Goal: Task Accomplishment & Management: Use online tool/utility

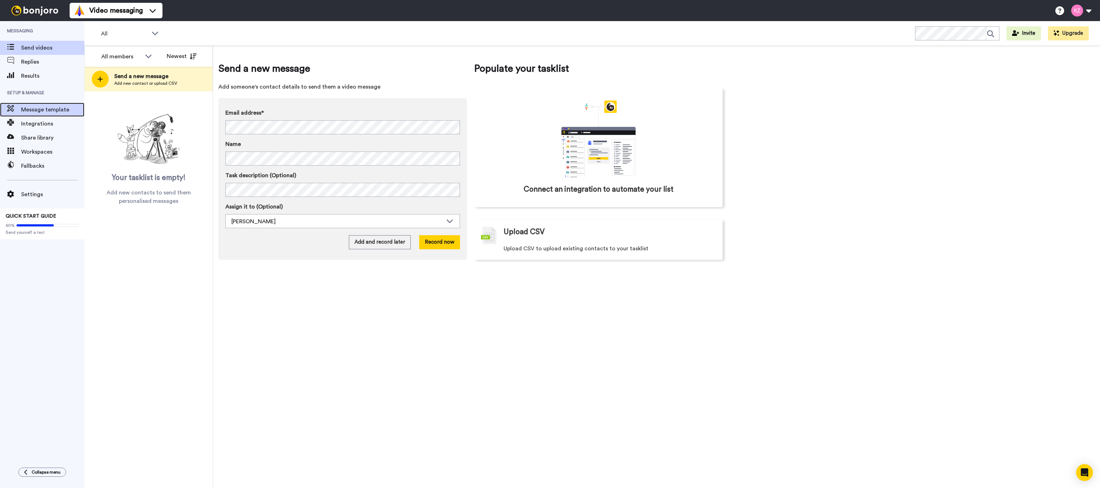
click at [45, 108] on span "Message template" at bounding box center [52, 110] width 63 height 8
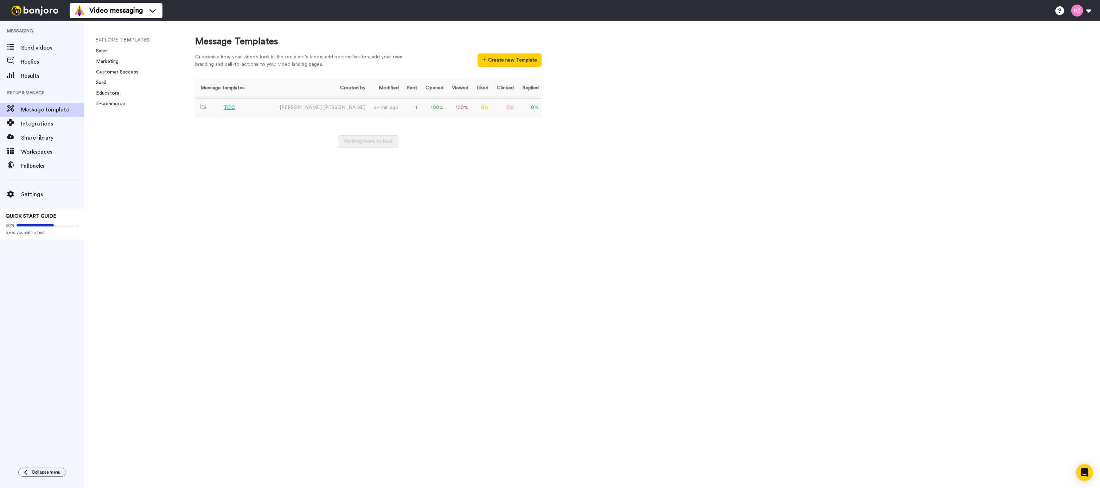
click at [245, 109] on td "TCC" at bounding box center [234, 107] width 78 height 19
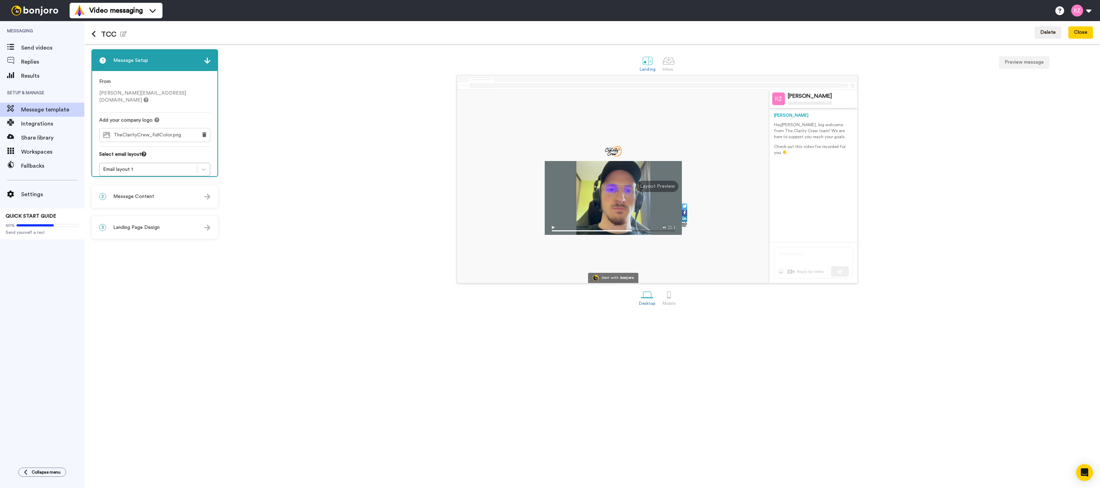
click at [152, 200] on div "2 Message Content" at bounding box center [154, 196] width 125 height 21
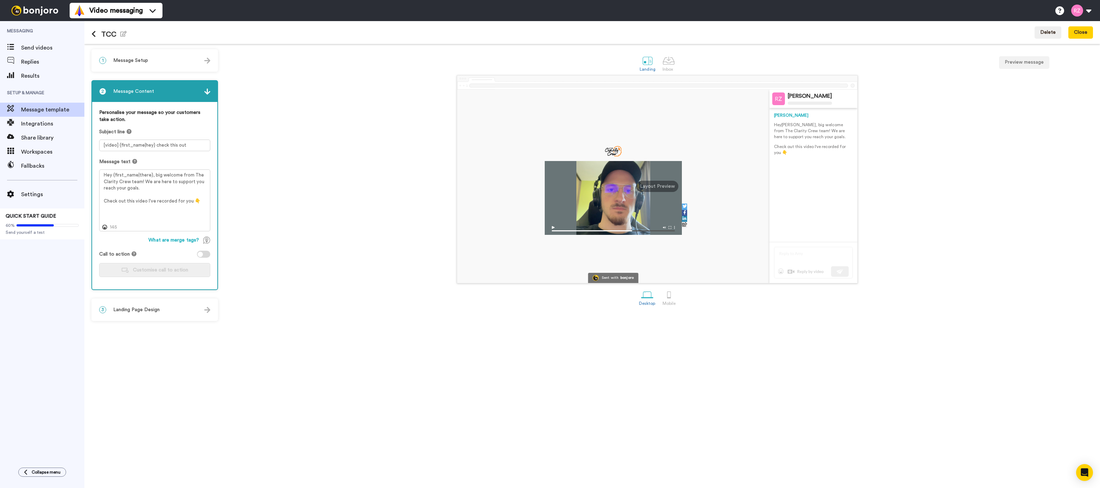
click at [198, 253] on div at bounding box center [200, 254] width 5 height 5
click at [167, 268] on span "Customise call to action" at bounding box center [160, 270] width 55 height 5
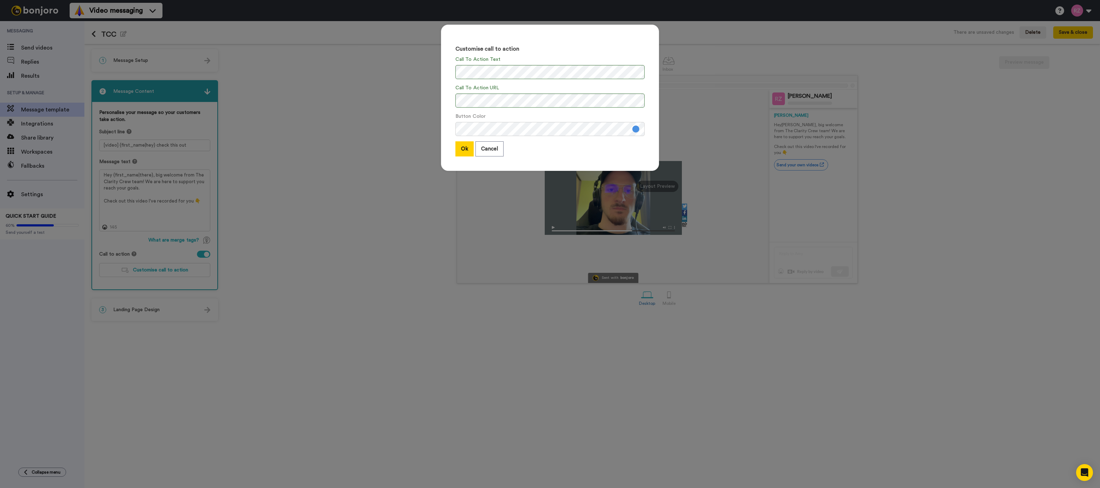
click at [632, 130] on button at bounding box center [635, 129] width 7 height 7
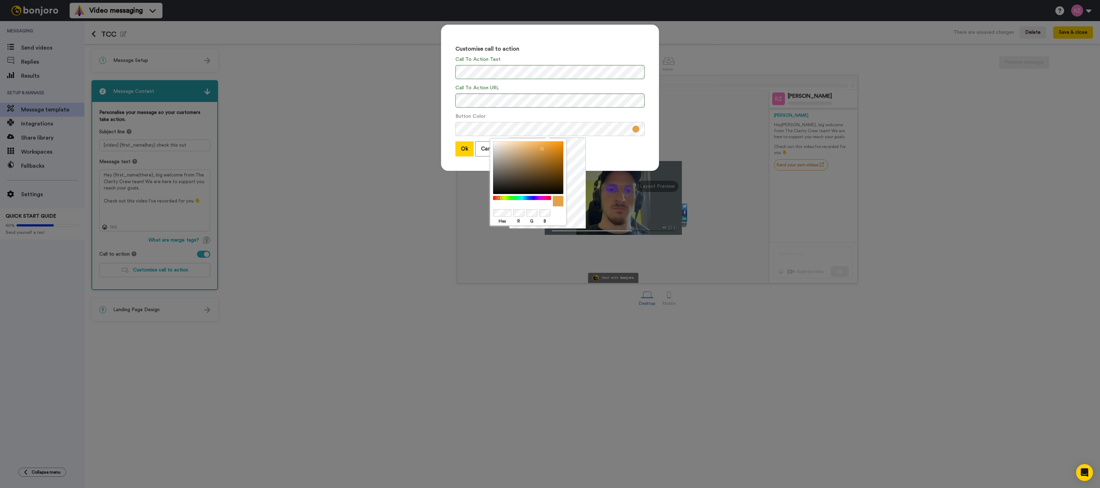
drag, startPoint x: 503, startPoint y: 199, endPoint x: 499, endPoint y: 199, distance: 4.6
click at [499, 199] on div at bounding box center [522, 198] width 60 height 5
drag, startPoint x: 537, startPoint y: 175, endPoint x: 548, endPoint y: 139, distance: 37.8
click at [548, 139] on div "Hex R G B" at bounding box center [528, 182] width 77 height 88
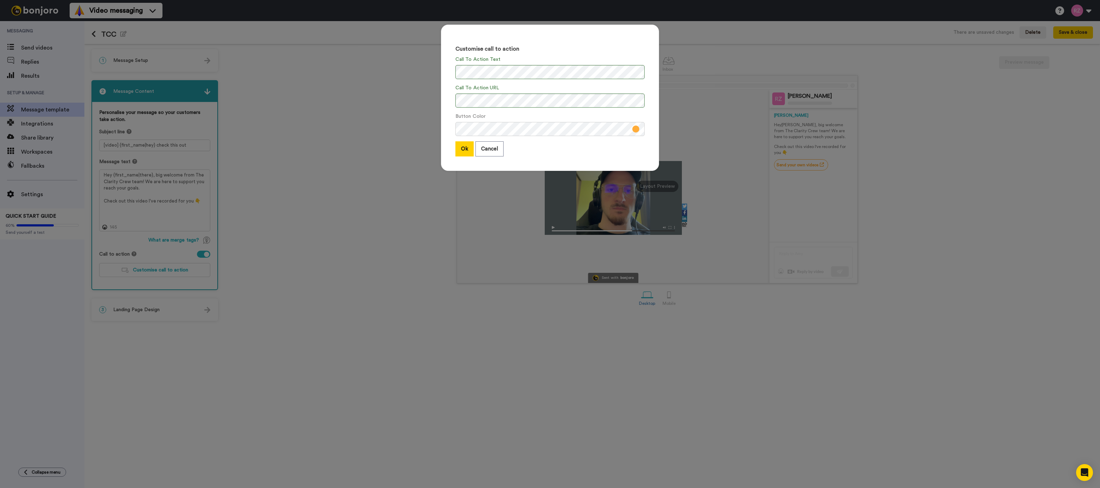
click at [556, 116] on div "Button Color" at bounding box center [549, 124] width 189 height 23
click at [563, 118] on div "Button Color" at bounding box center [549, 124] width 189 height 23
click at [533, 83] on div "Customise call to action Call To Action Text Call To Action URL Button Color Ok…" at bounding box center [550, 98] width 218 height 146
click at [465, 152] on button "Ok" at bounding box center [464, 148] width 18 height 15
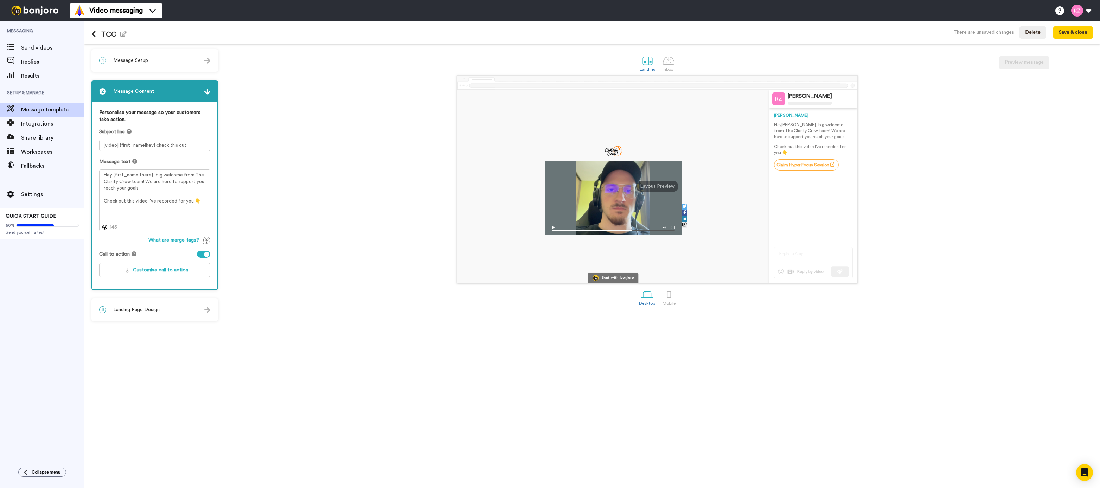
click at [318, 198] on div "Sent with bonjoro Danny Roberts Danny Hey Tom , big welcome from The Clarity Cr…" at bounding box center [658, 179] width 872 height 208
click at [156, 190] on textarea "Hey {first_name|there}, big welcome from The Clarity Crew team! We are here to …" at bounding box center [154, 201] width 111 height 62
click at [208, 200] on textarea "Hey {first_name|there}, big welcome from The Clarity Crew team! We are here to …" at bounding box center [154, 201] width 111 height 62
click at [203, 201] on textarea "Hey {first_name|there}, big welcome from The Clarity Crew team! We are here to …" at bounding box center [154, 201] width 111 height 62
type textarea "Hey {first_name|there}, big welcome from The Clarity Crew team! We are here to …"
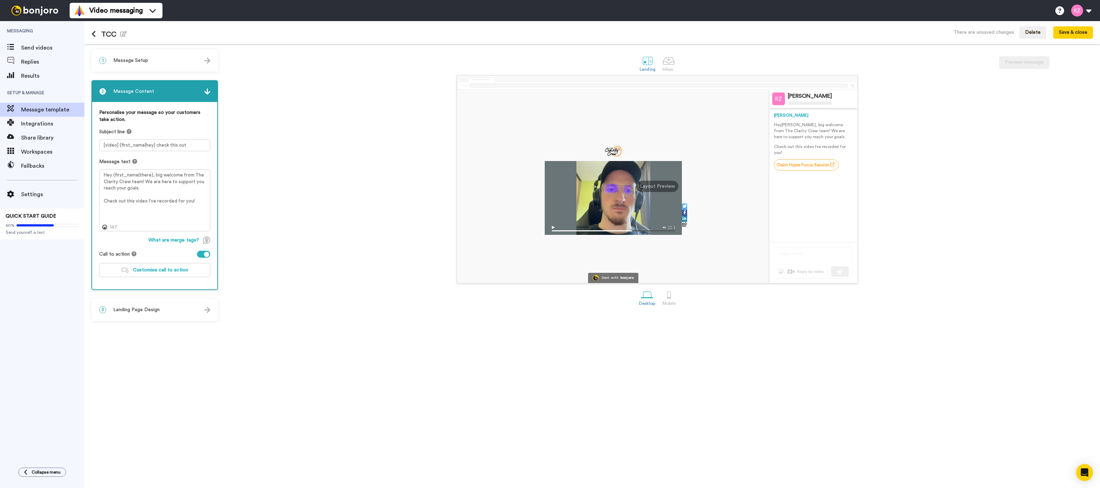
click at [310, 183] on div "Sent with bonjoro Danny Roberts Danny Hey Tom , big welcome from The Clarity Cr…" at bounding box center [658, 179] width 872 height 208
click at [1070, 34] on button "Save & close" at bounding box center [1073, 32] width 40 height 13
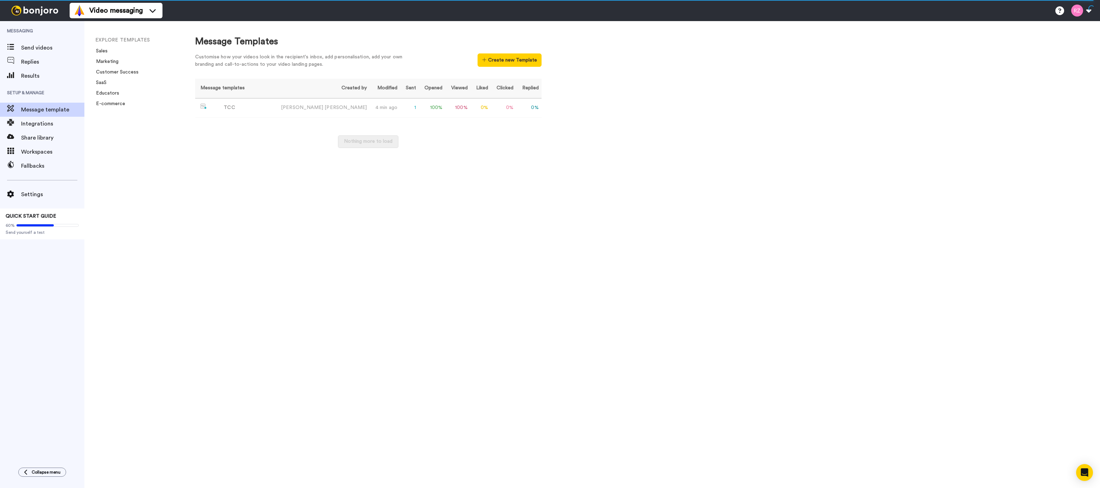
click at [482, 286] on div "Message Templates Customise how your videos look in the recipient's inbox, add …" at bounding box center [640, 254] width 919 height 467
click at [250, 162] on div "Message Templates Customise how your videos look in the recipient's inbox, add …" at bounding box center [640, 254] width 919 height 467
click at [244, 176] on div "Message Templates Customise how your videos look in the recipient's inbox, add …" at bounding box center [640, 254] width 919 height 467
click at [233, 200] on div "Message Templates Customise how your videos look in the recipient's inbox, add …" at bounding box center [640, 254] width 919 height 467
